Goal: Check status: Check status

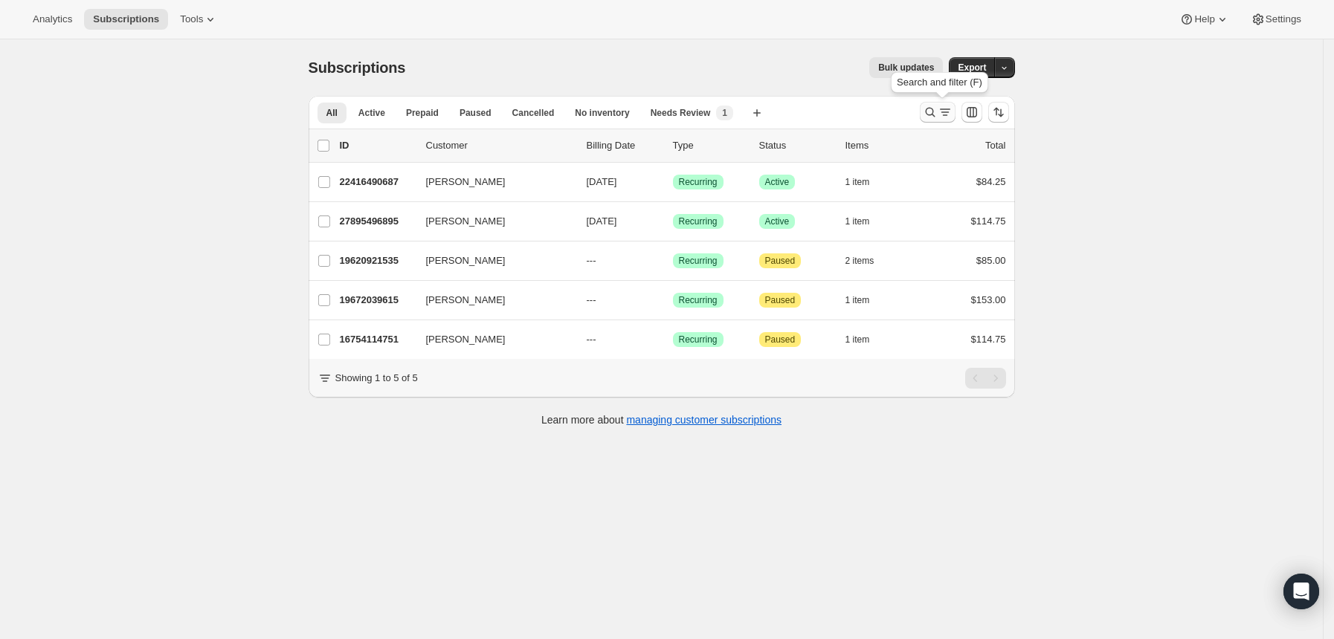
click at [942, 106] on icon "Search and filter results" at bounding box center [945, 112] width 15 height 15
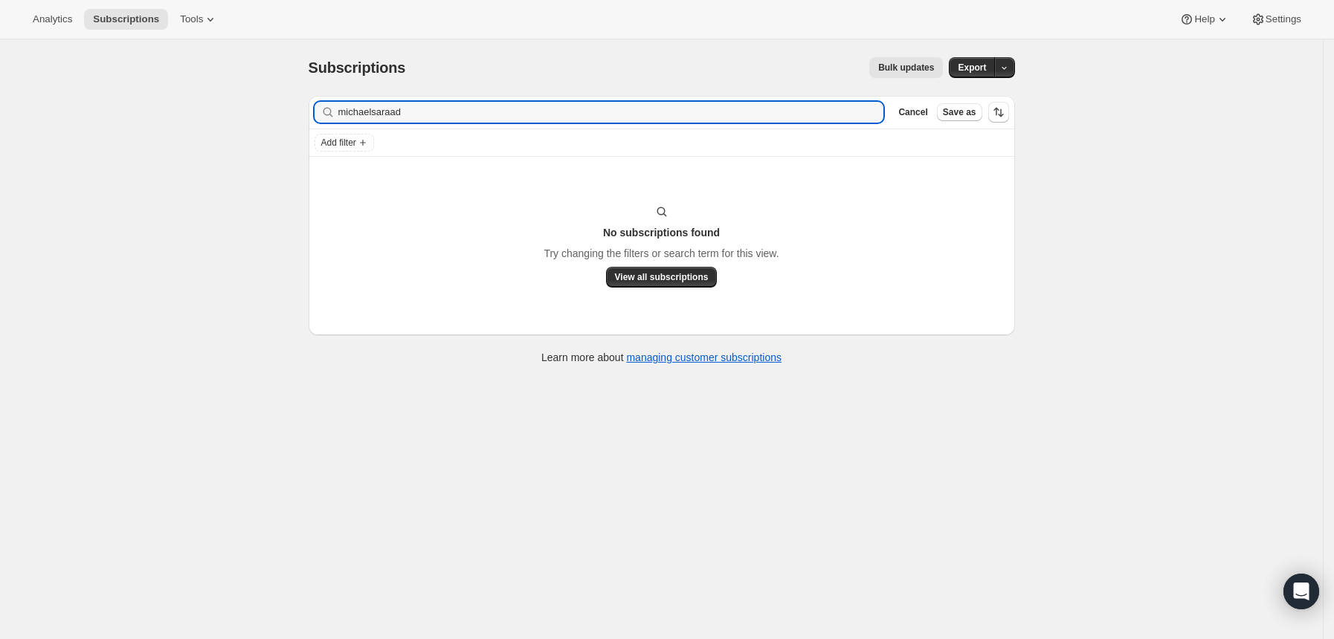
click at [564, 123] on div "Filter subscribers michaelsaraad Clear Cancel Save as" at bounding box center [662, 112] width 706 height 33
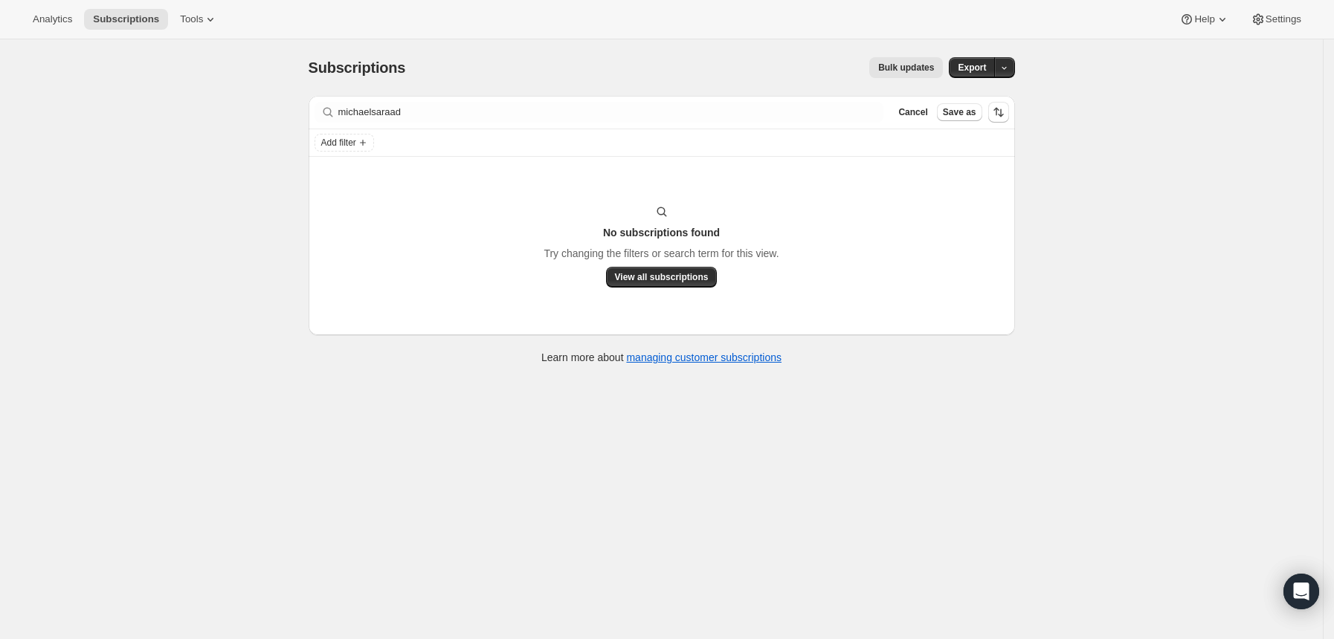
click at [564, 123] on div "Filter subscribers michaelsaraad Clear Cancel Save as" at bounding box center [662, 112] width 706 height 33
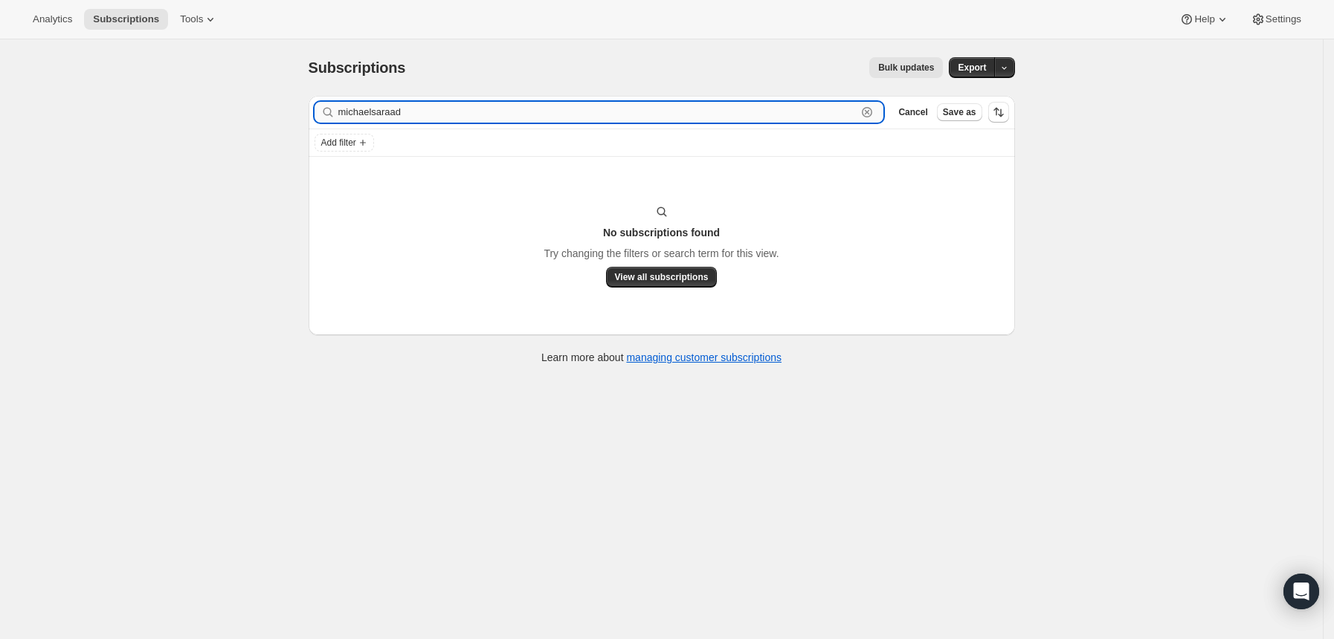
click at [553, 116] on input "michaelsaraad" at bounding box center [597, 112] width 519 height 21
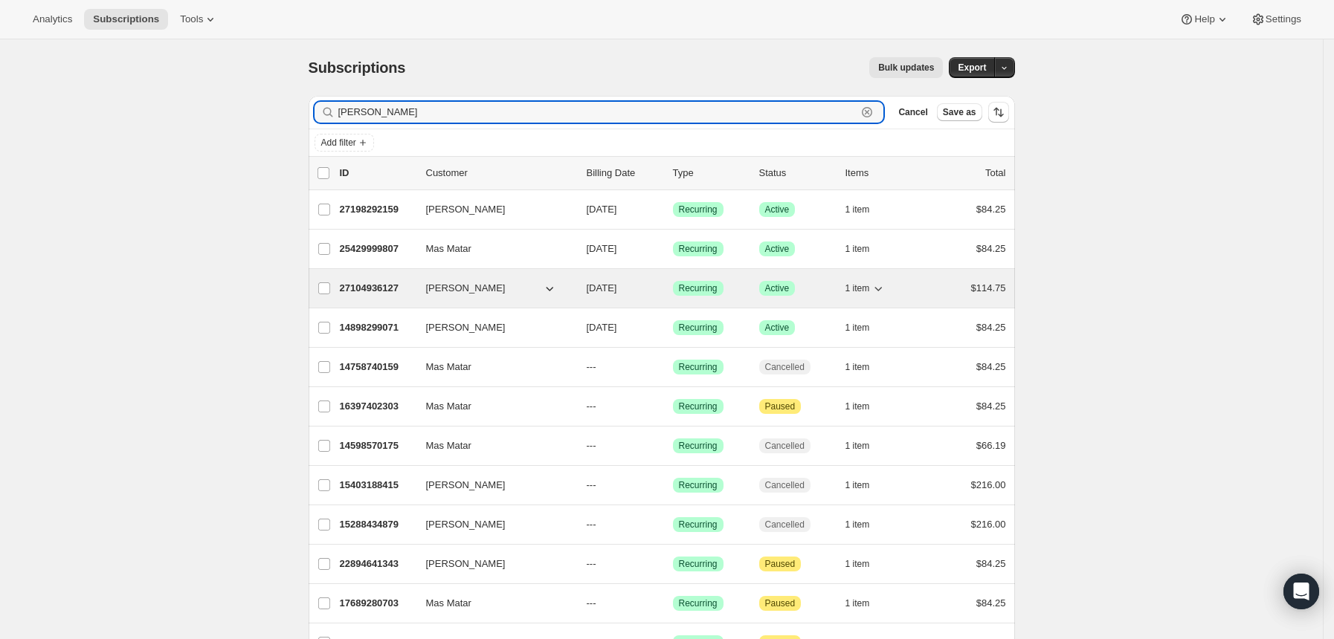
type input "[PERSON_NAME]"
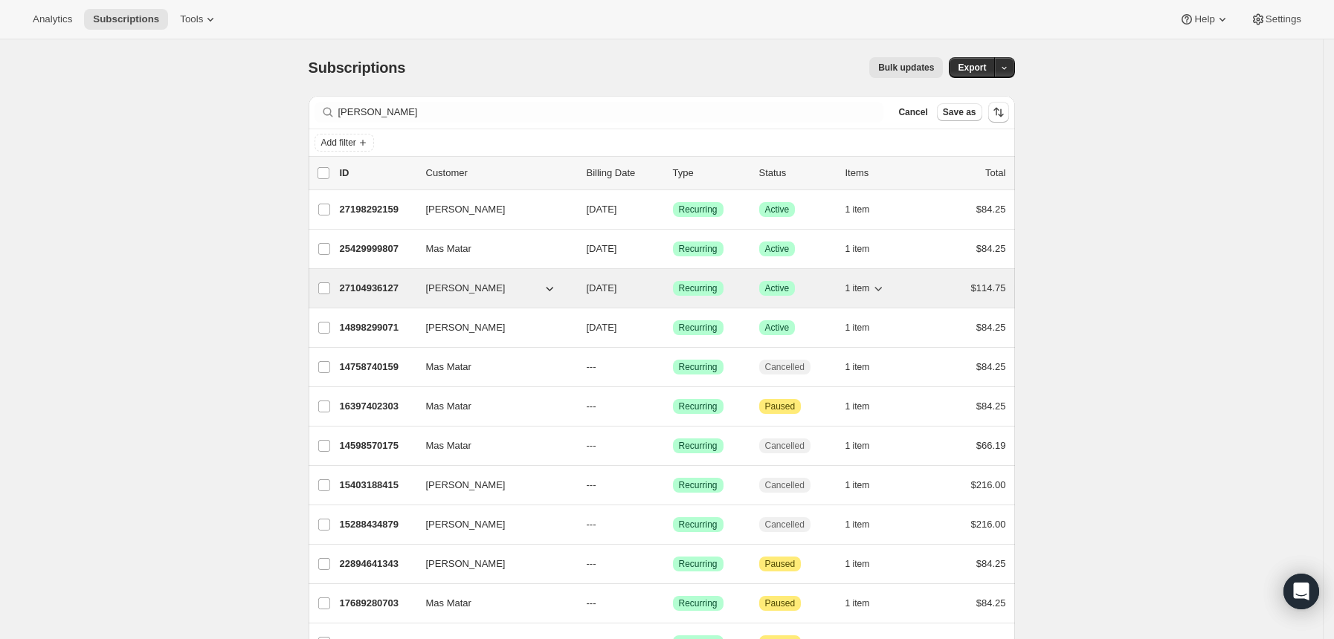
click at [373, 285] on p "27104936127" at bounding box center [377, 288] width 74 height 15
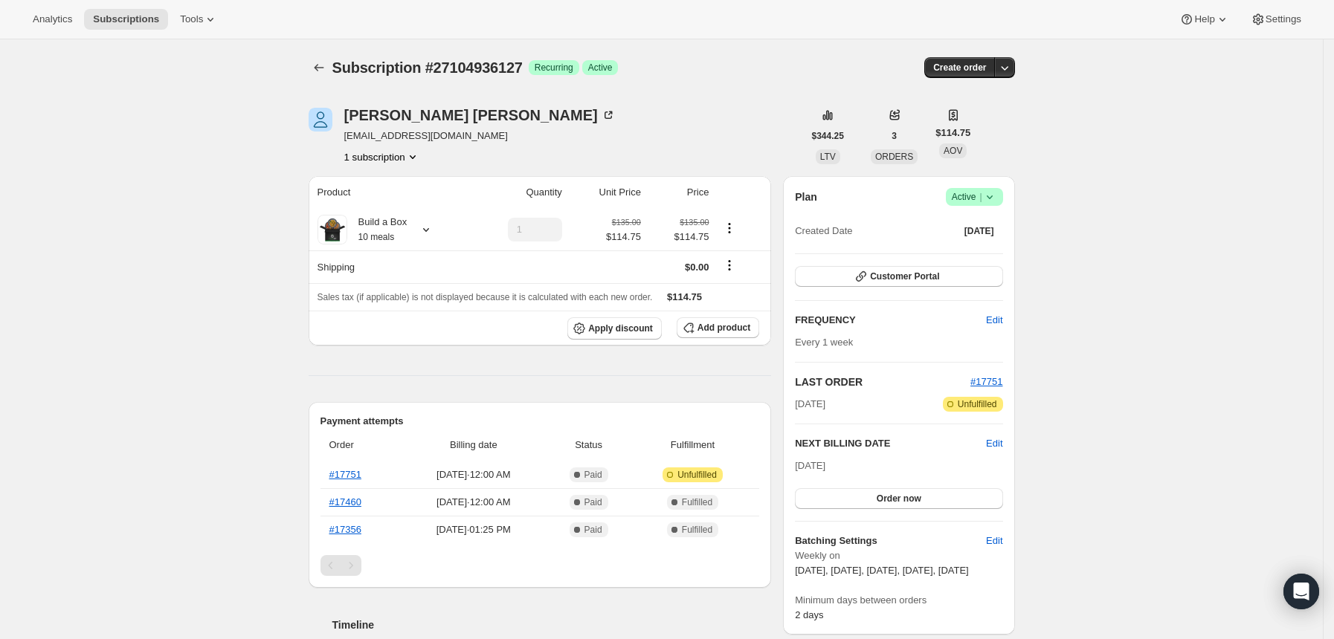
click at [992, 196] on icon at bounding box center [989, 198] width 6 height 4
click at [967, 226] on span "Pause subscription" at bounding box center [973, 226] width 82 height 11
